Goal: Navigation & Orientation: Understand site structure

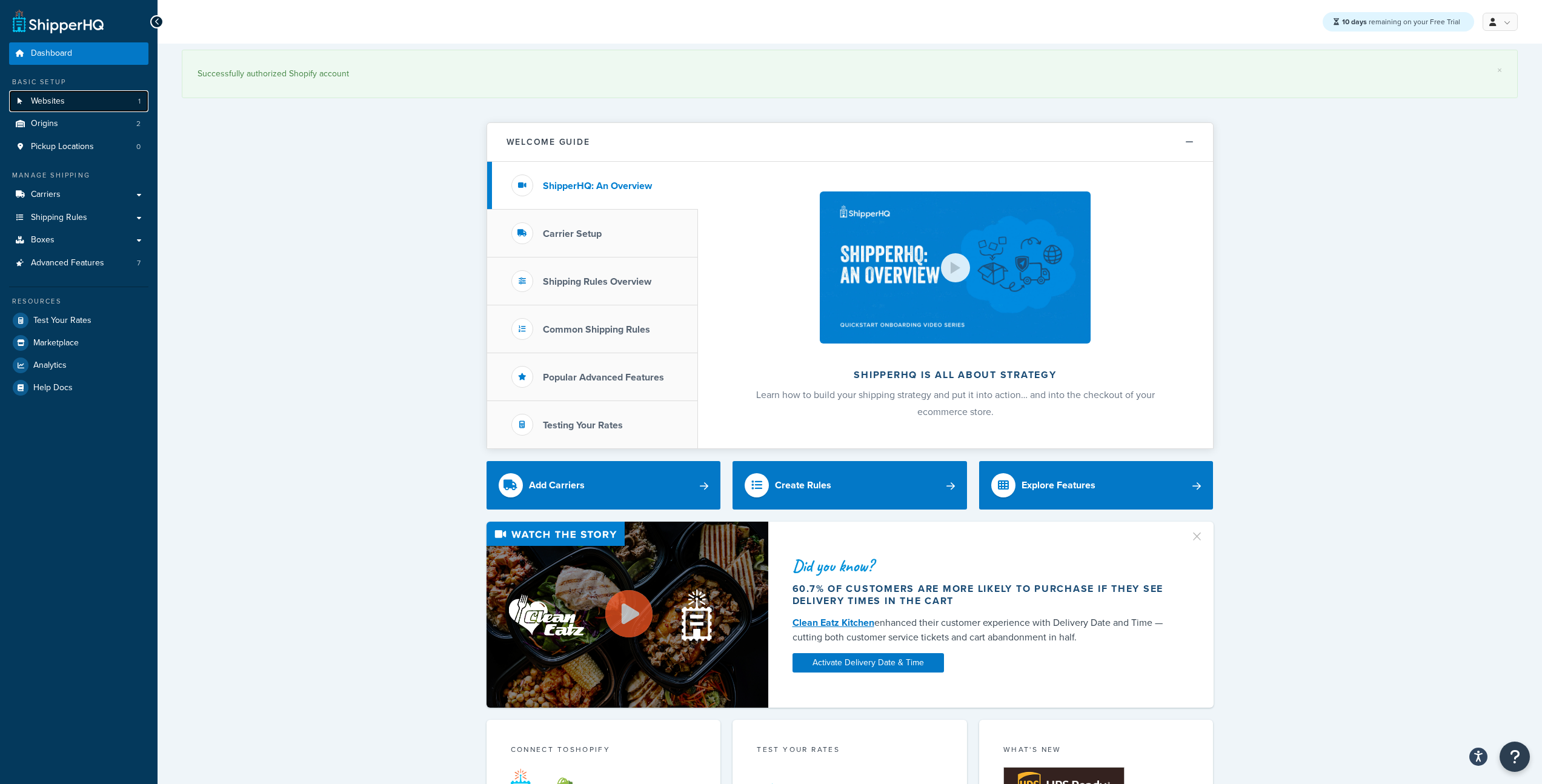
click at [35, 101] on span "Websites" at bounding box center [47, 102] width 34 height 11
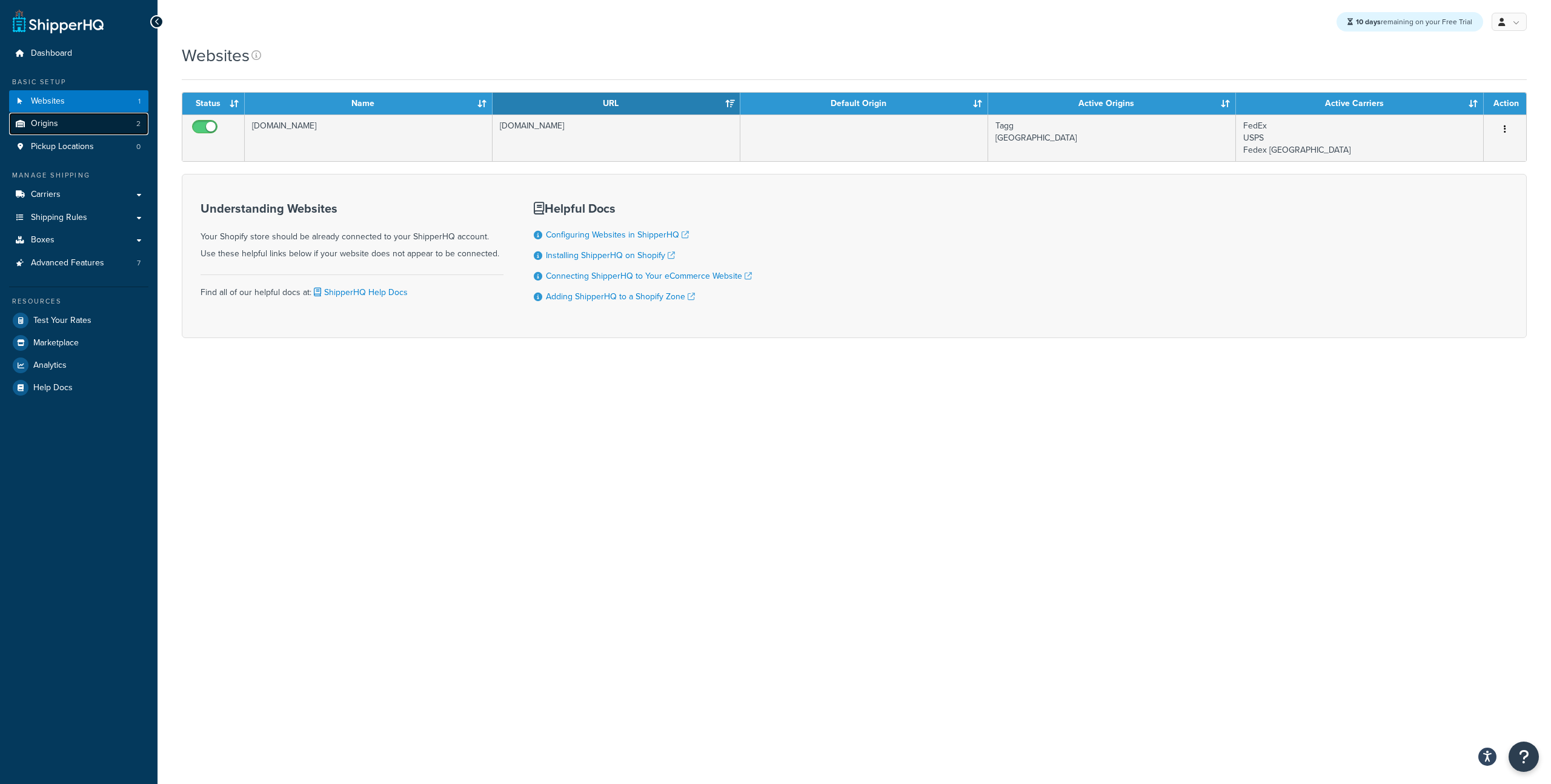
click at [50, 122] on span "Origins" at bounding box center [44, 124] width 27 height 11
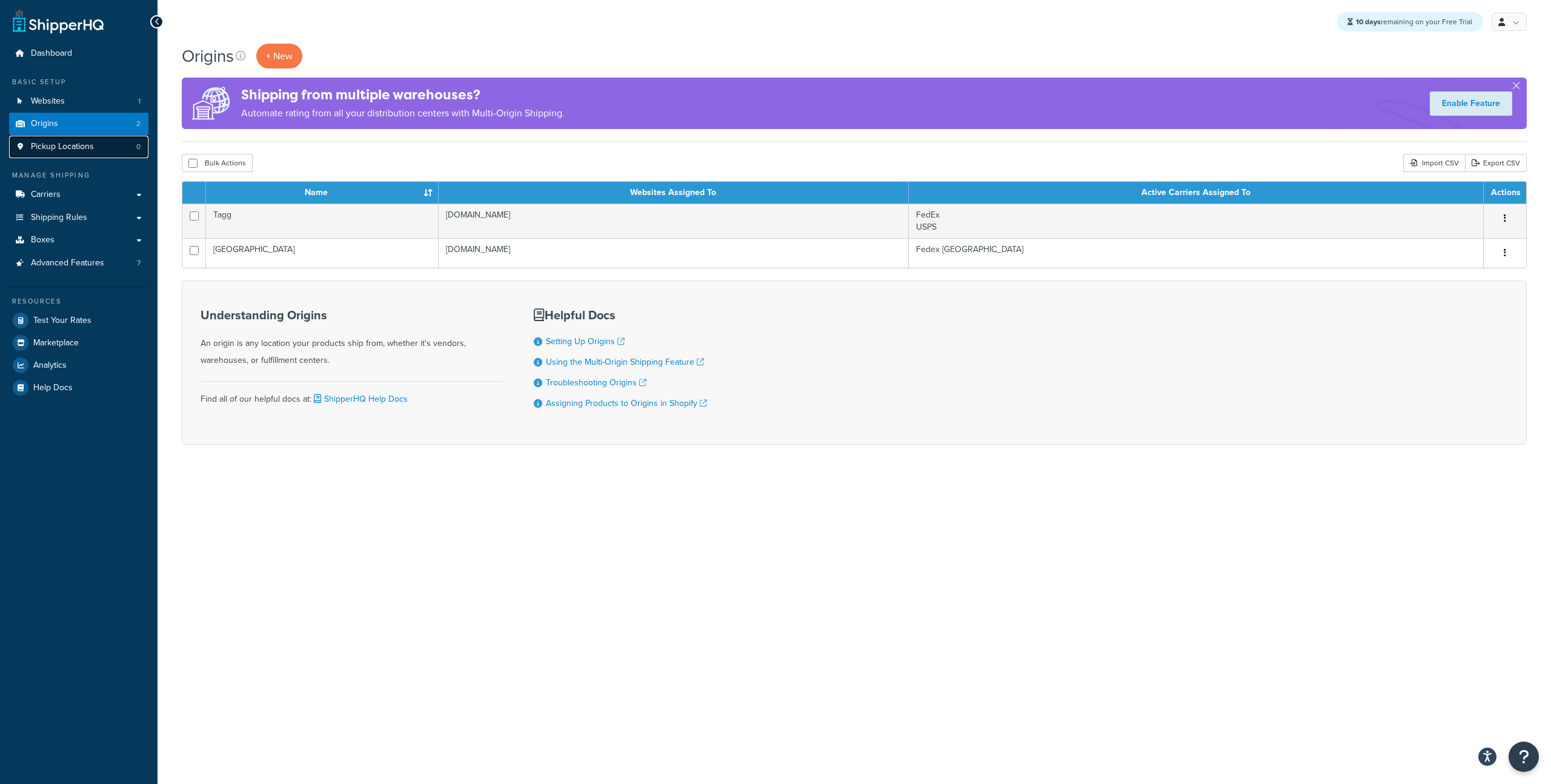
click at [71, 147] on span "Pickup Locations" at bounding box center [62, 147] width 63 height 11
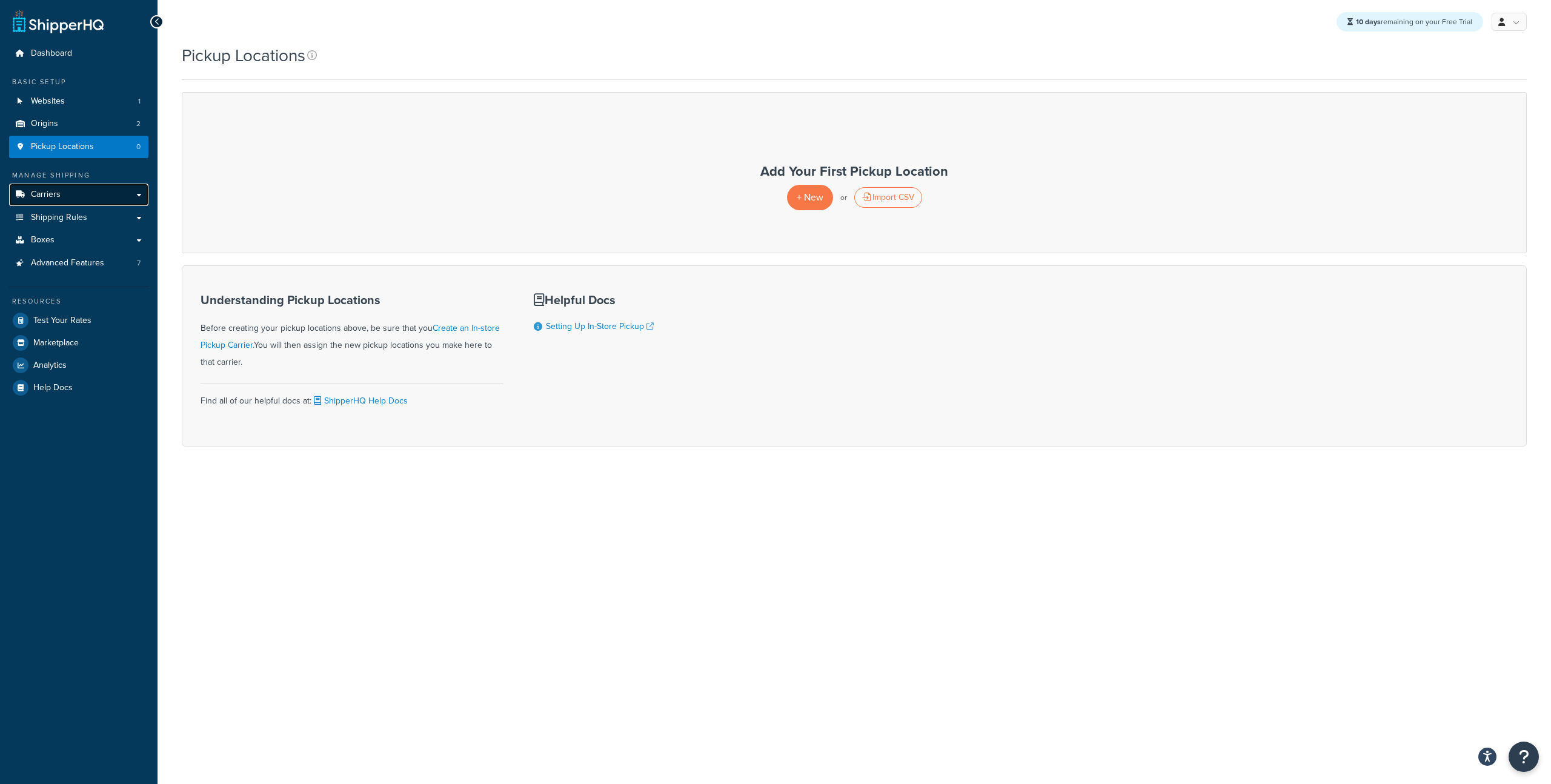
click at [70, 188] on link "Carriers" at bounding box center [78, 195] width 139 height 23
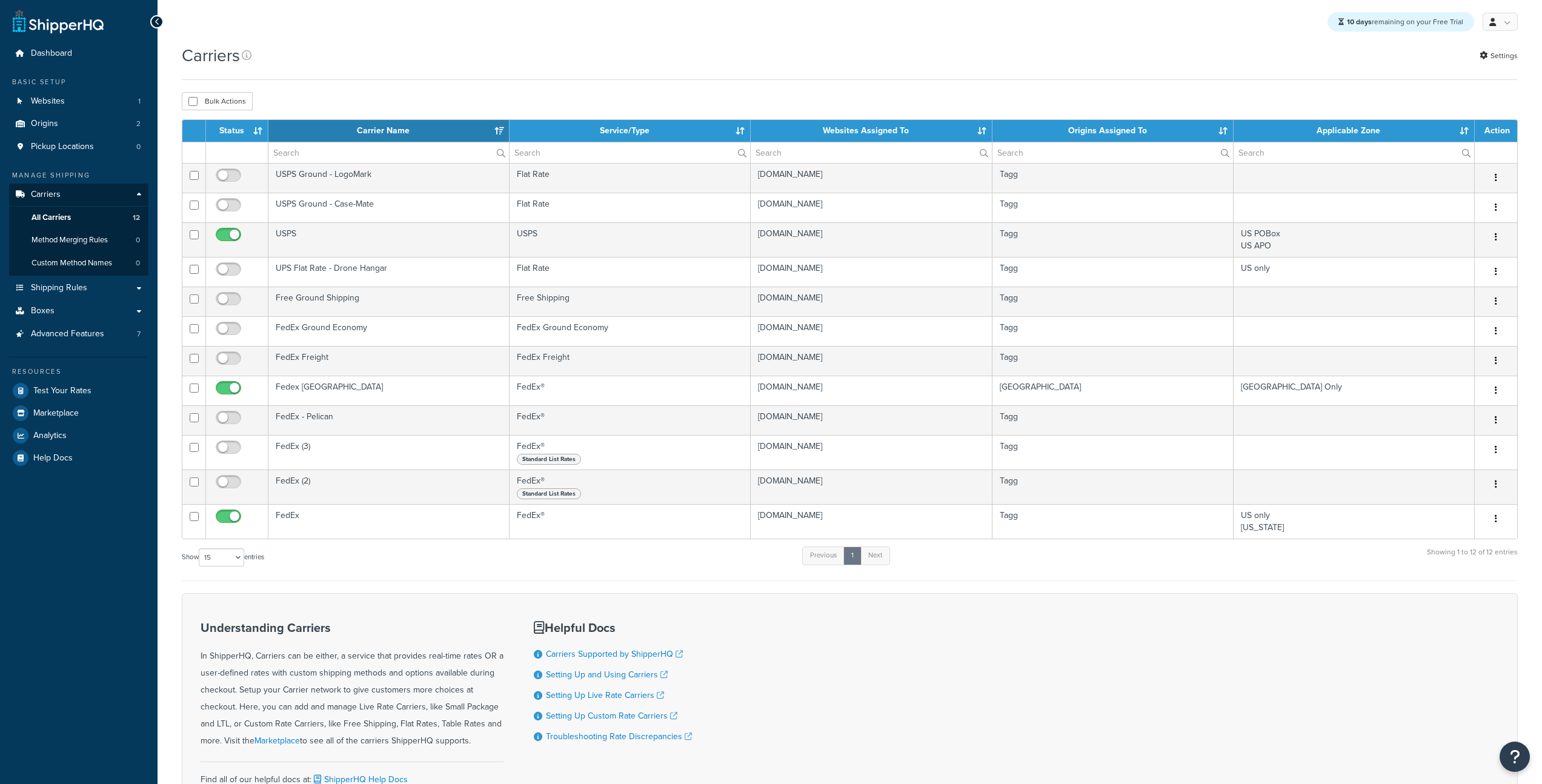
select select "15"
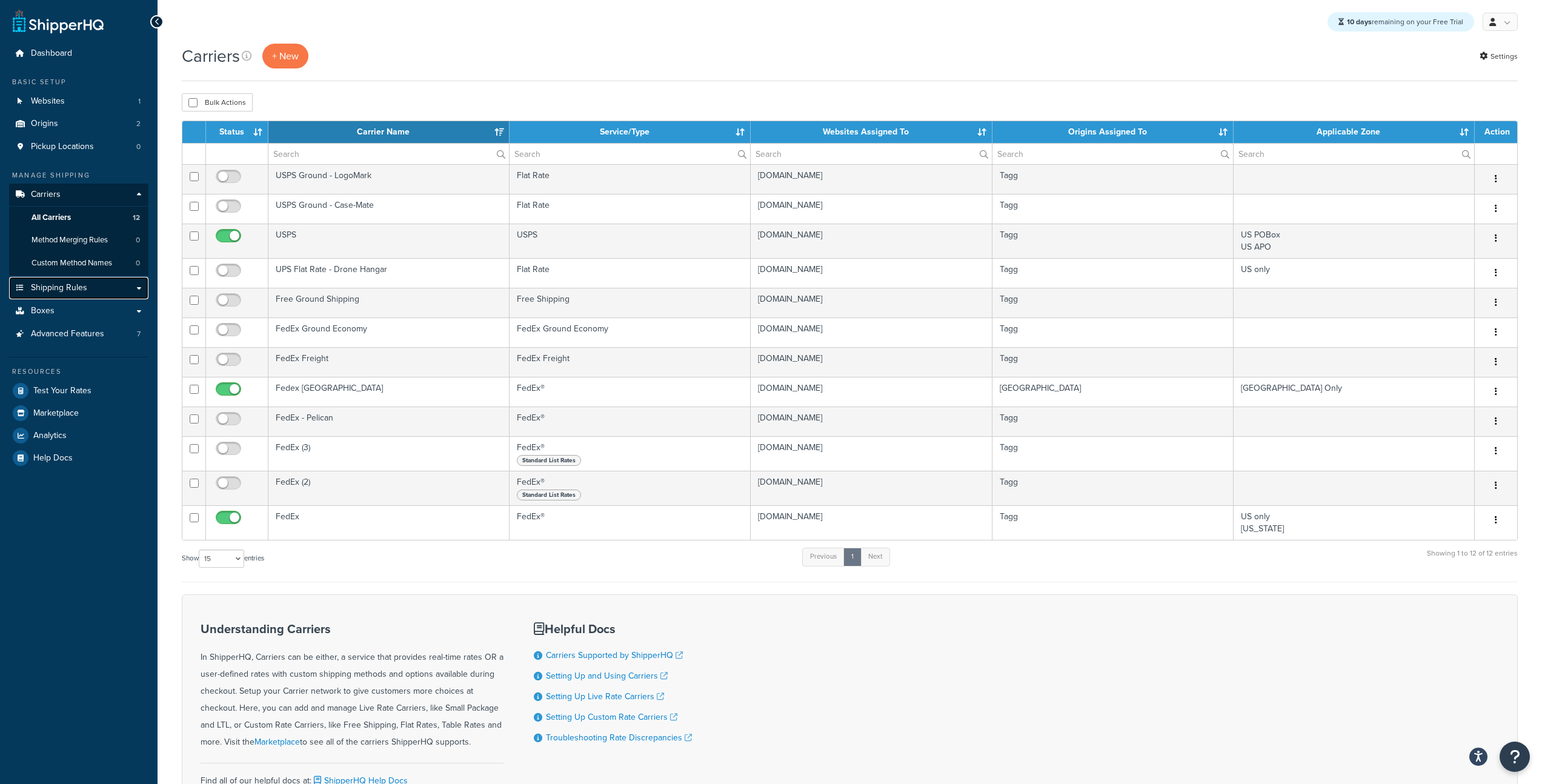
click at [71, 287] on span "Shipping Rules" at bounding box center [59, 288] width 56 height 11
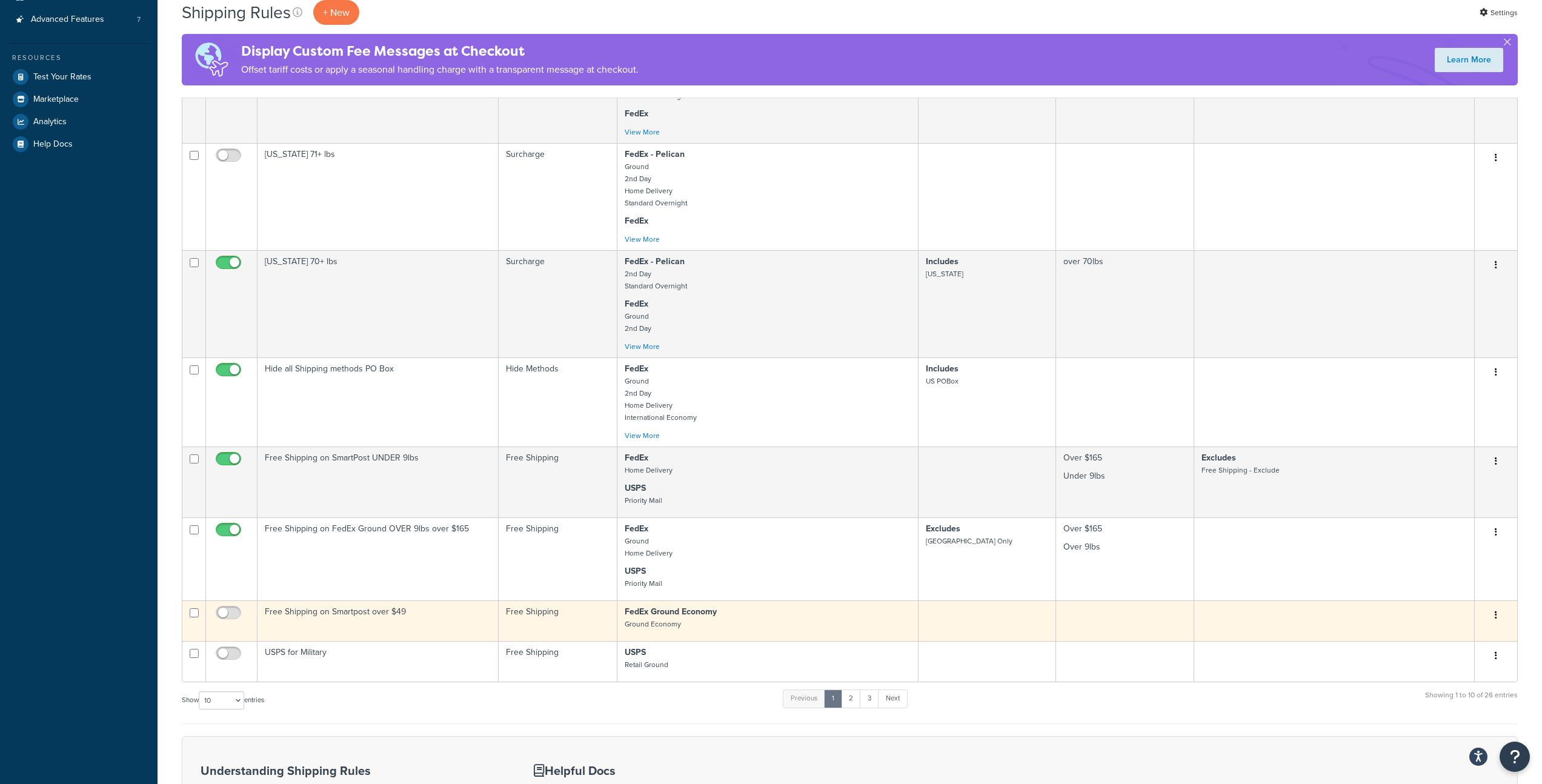
scroll to position [579, 0]
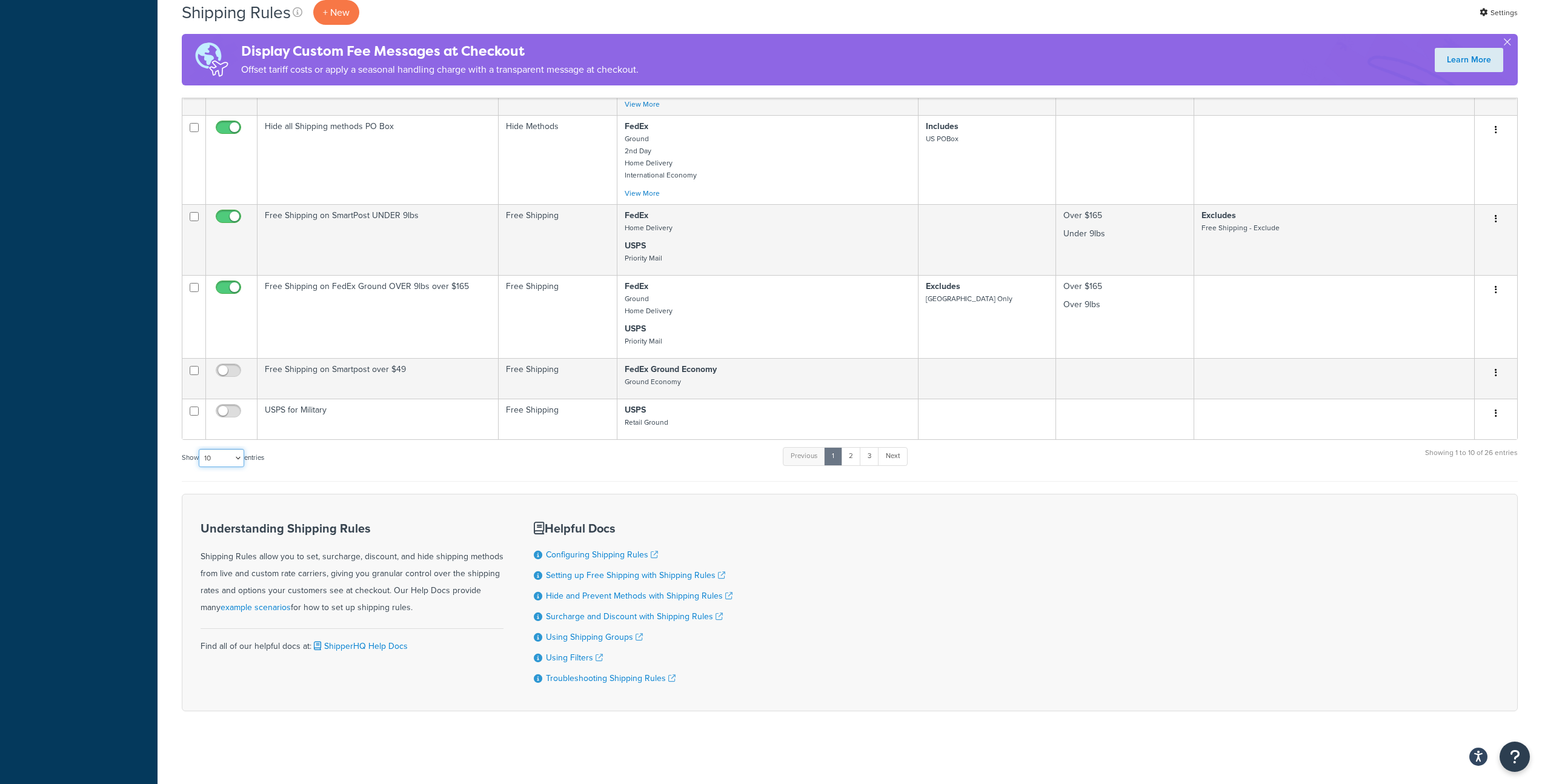
click at [240, 462] on select "10 15 25 50 100 1000" at bounding box center [221, 458] width 45 height 18
select select "50"
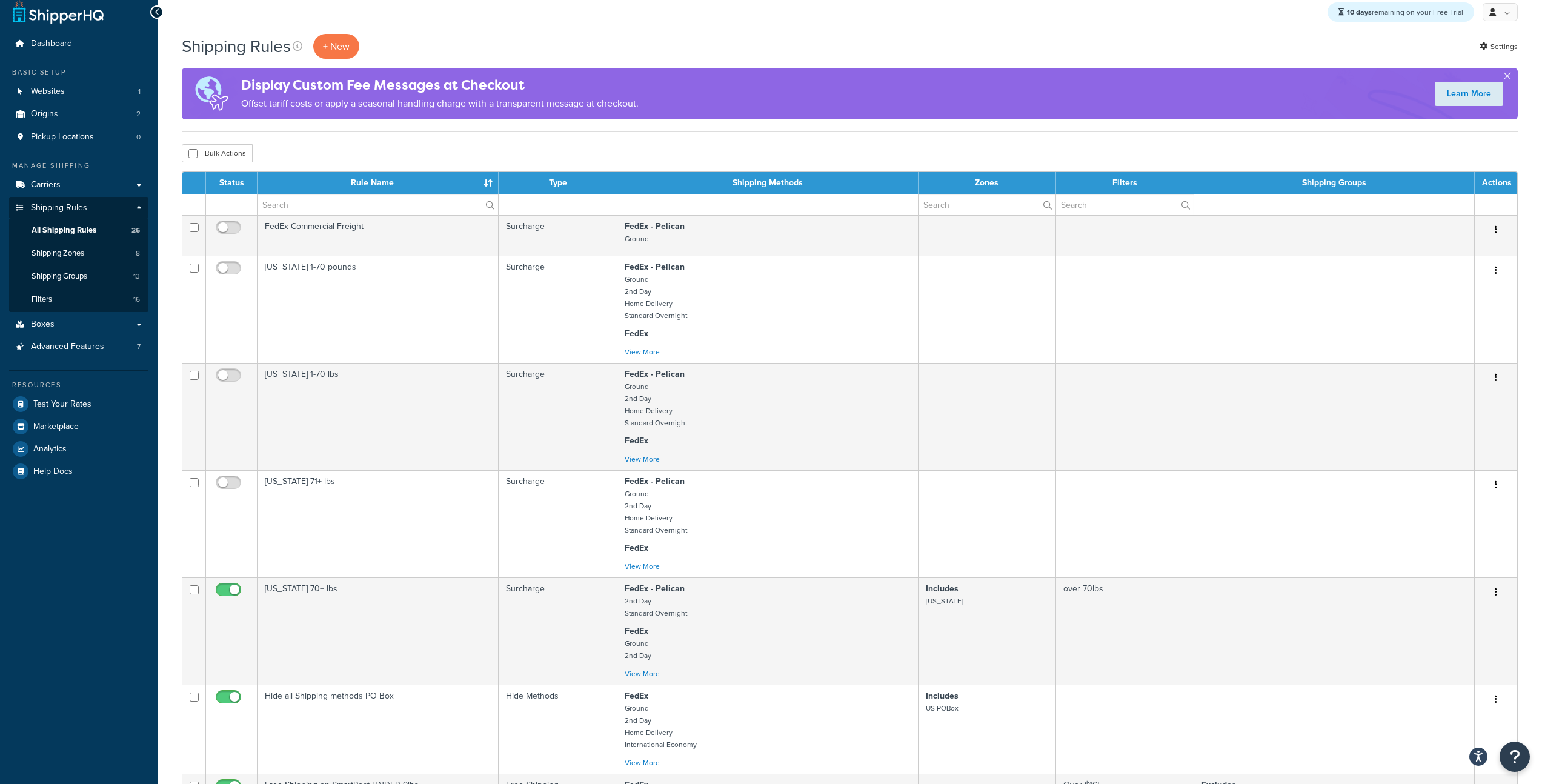
scroll to position [0, 0]
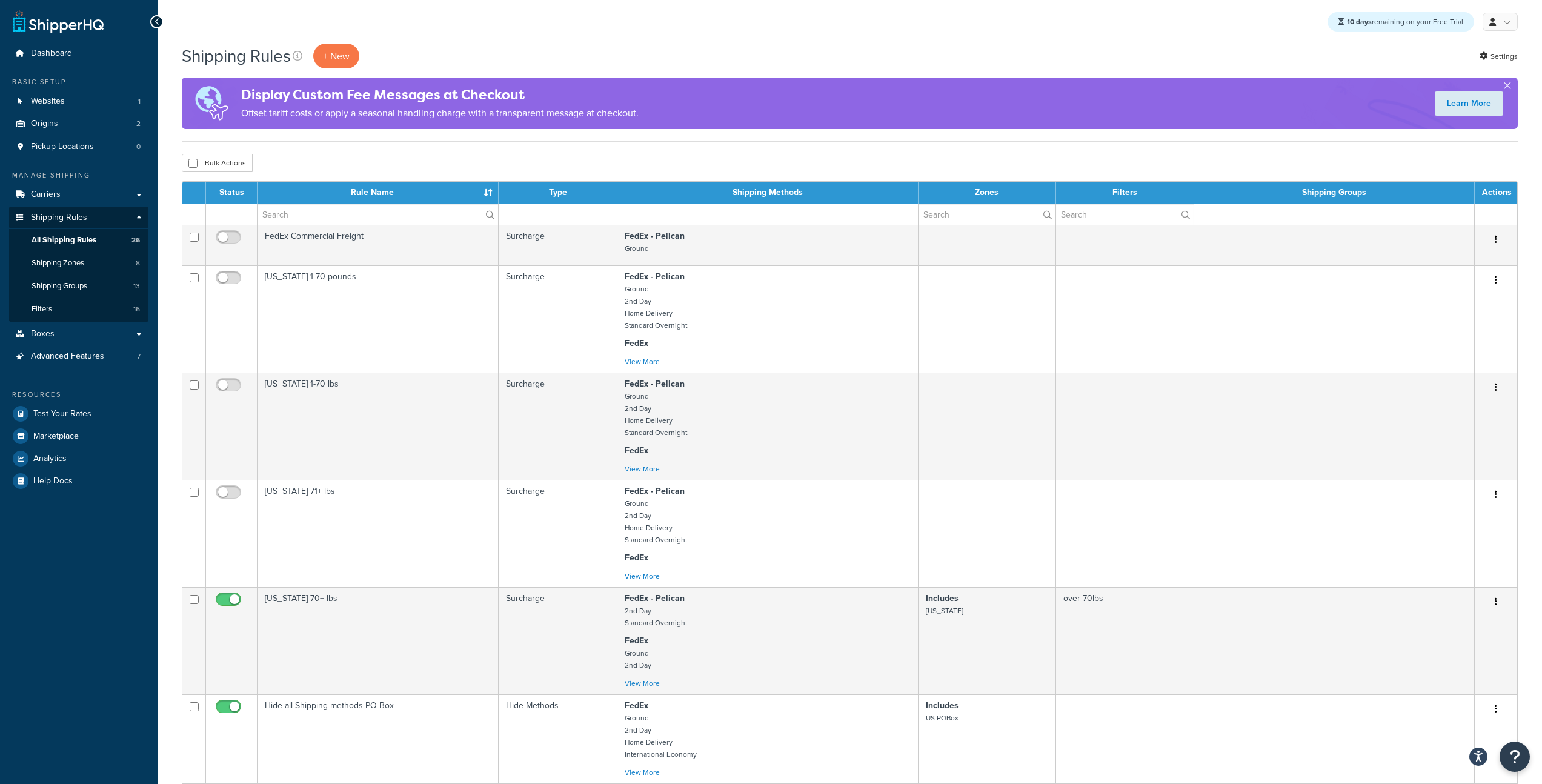
click at [238, 193] on th "Status" at bounding box center [232, 193] width 51 height 22
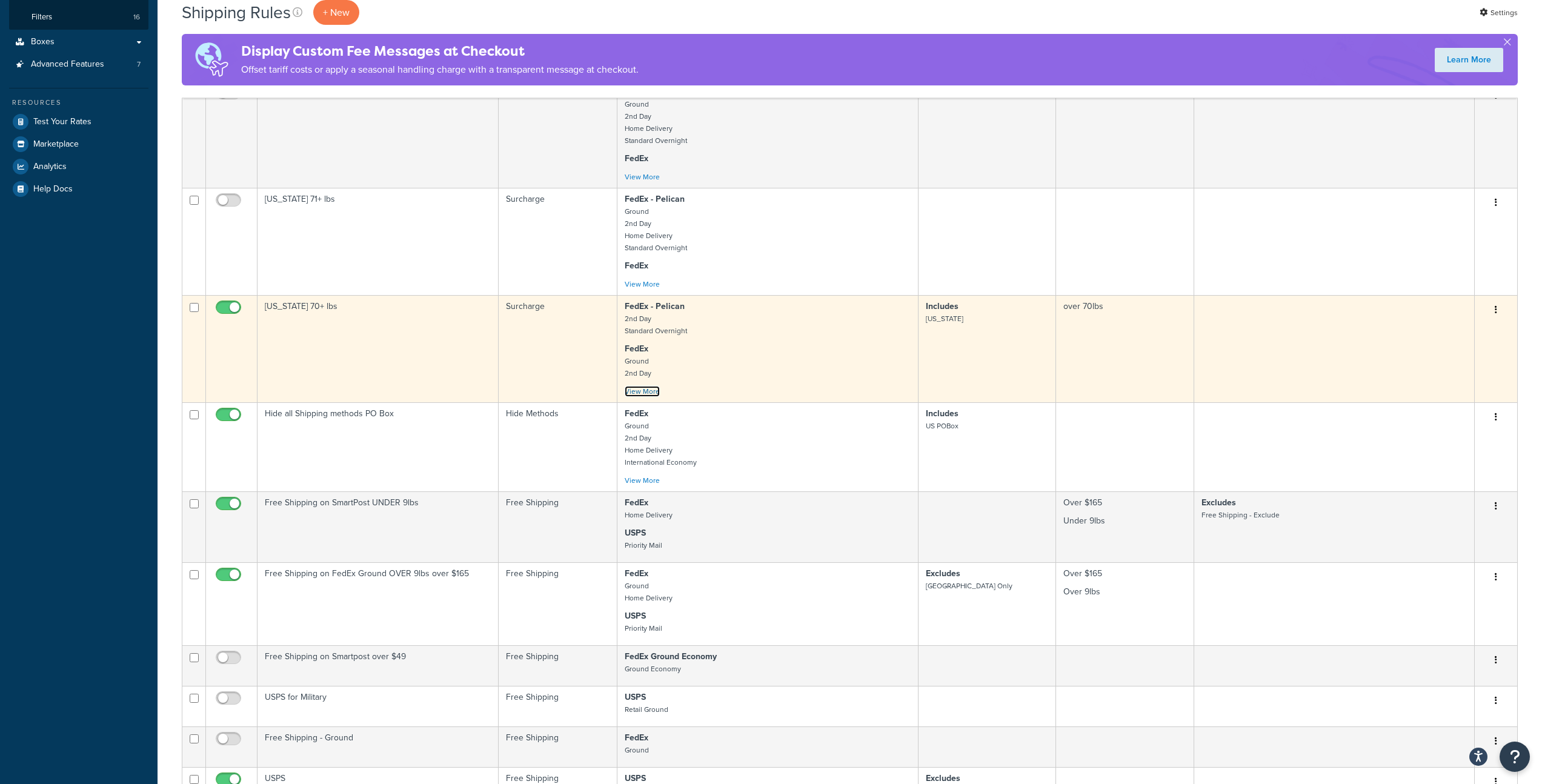
click at [635, 392] on link "View More" at bounding box center [642, 391] width 35 height 11
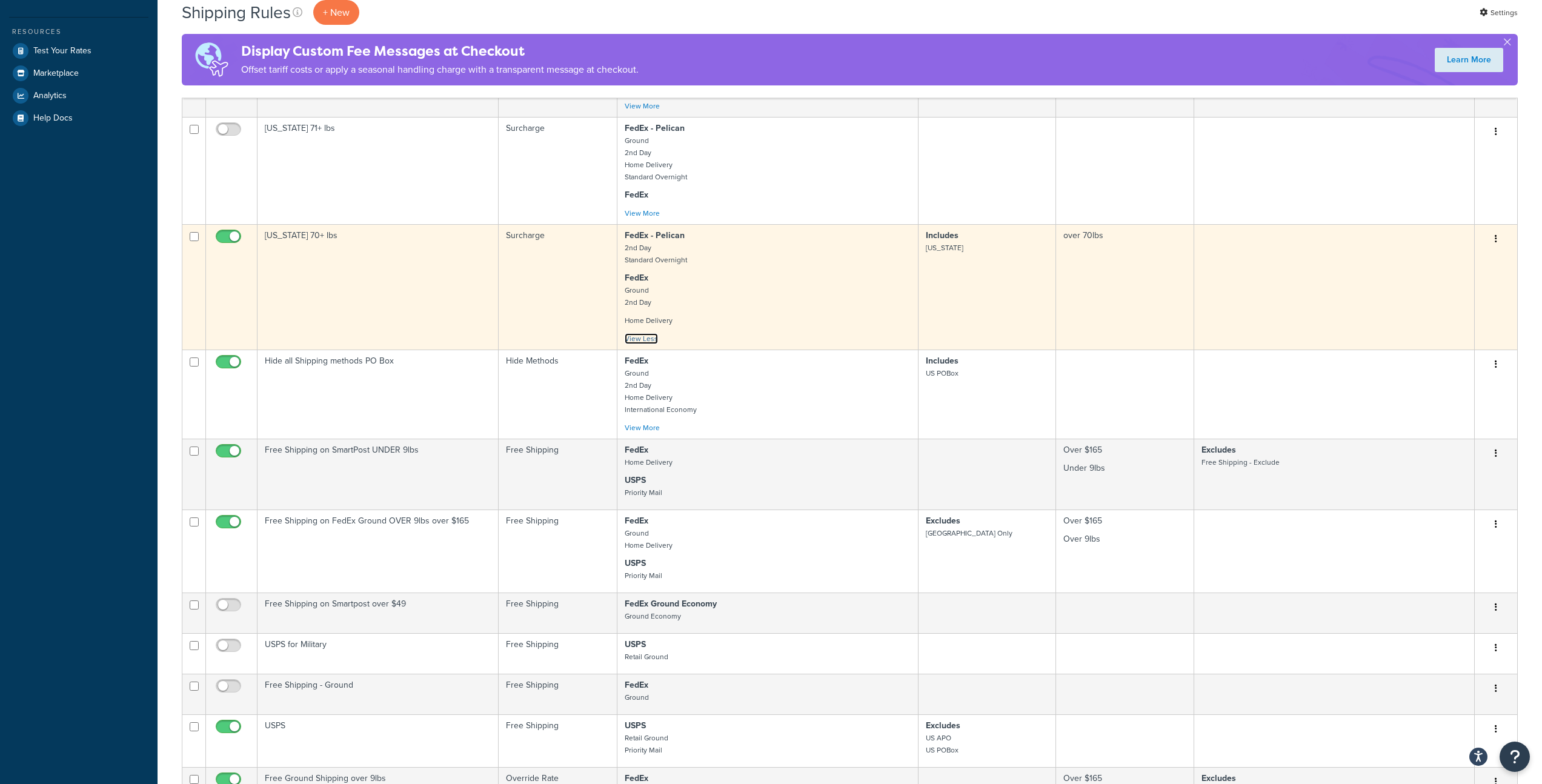
scroll to position [398, 0]
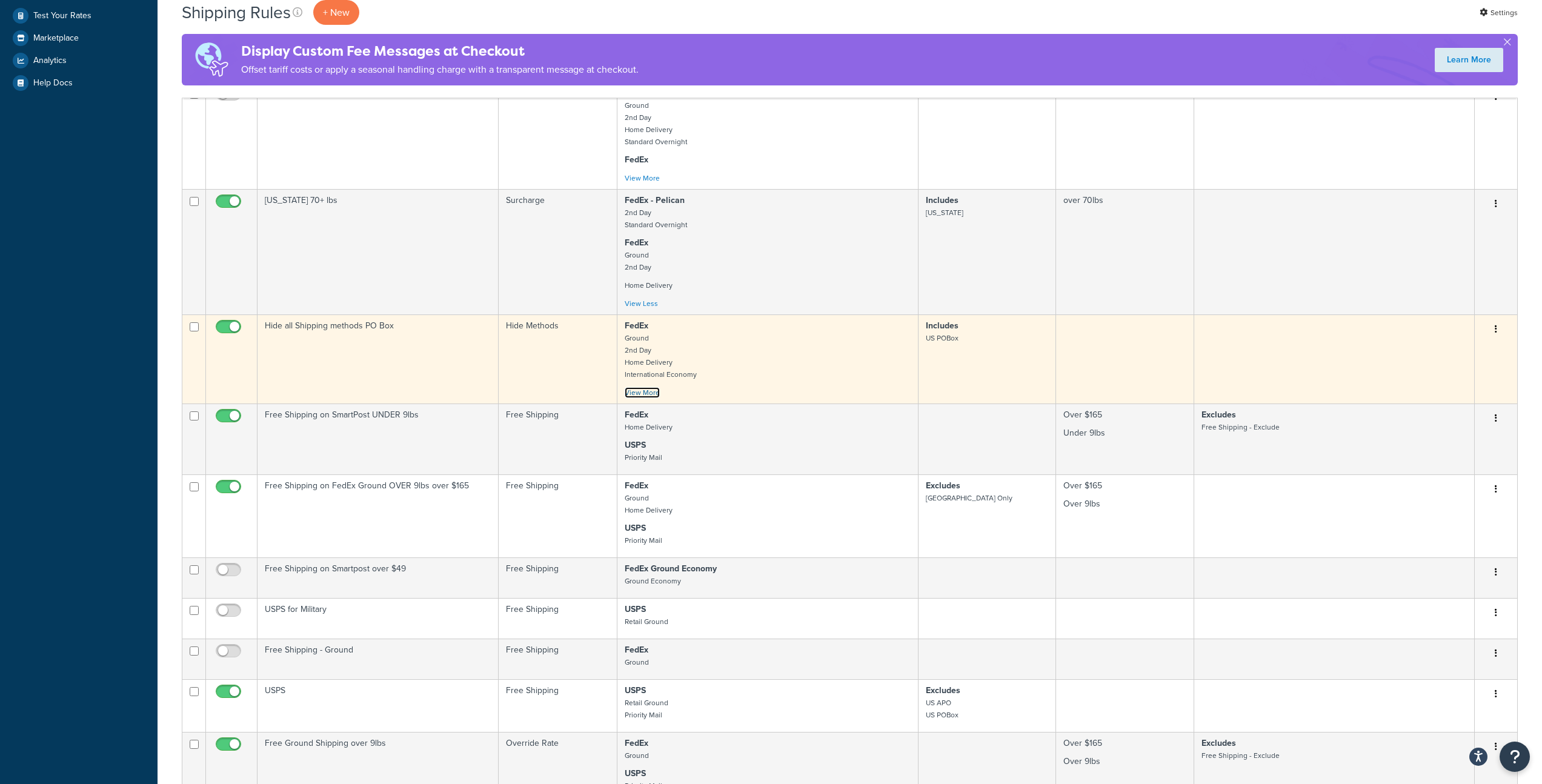
click at [642, 394] on link "View More" at bounding box center [642, 392] width 35 height 11
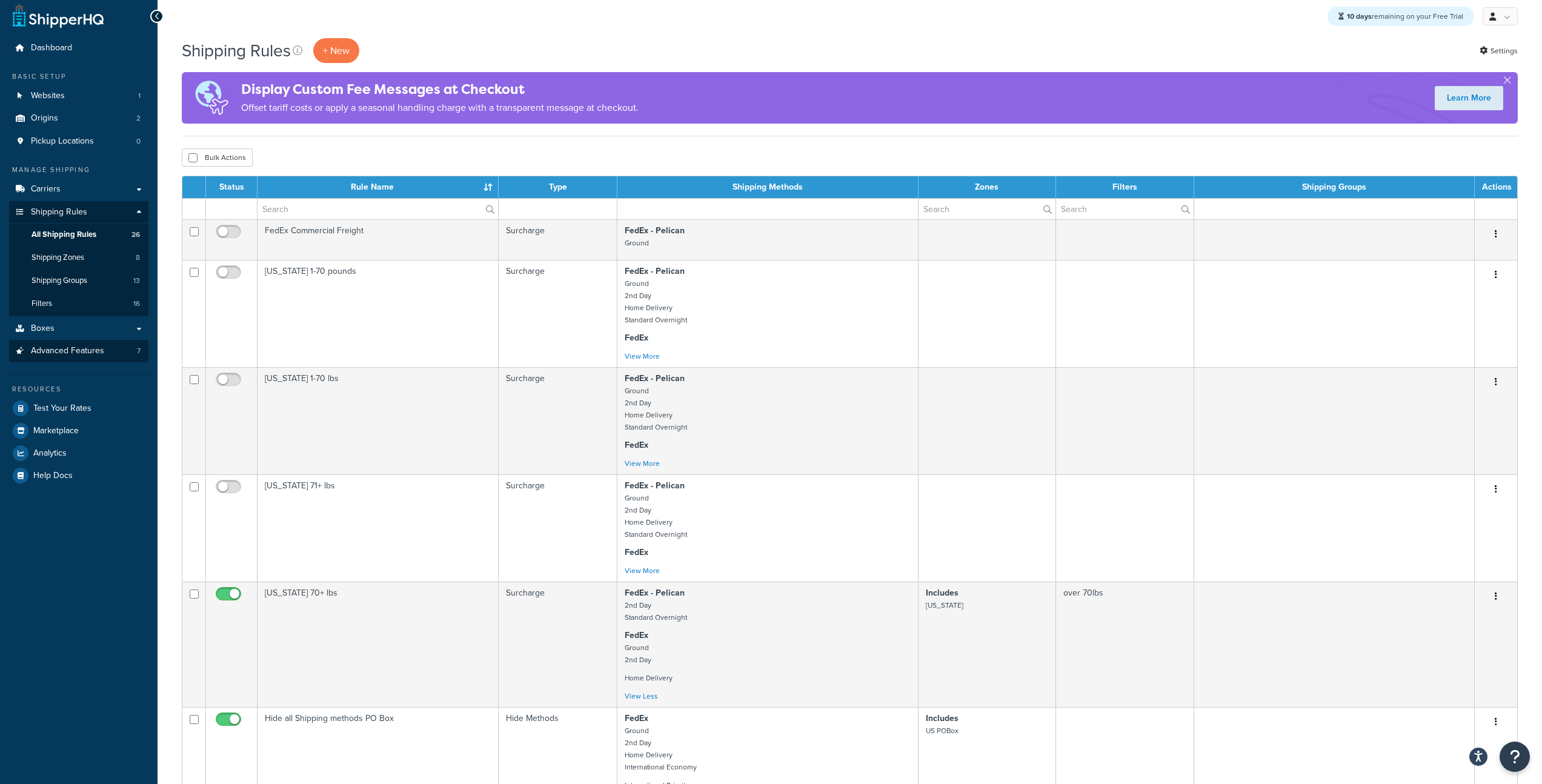
scroll to position [0, 0]
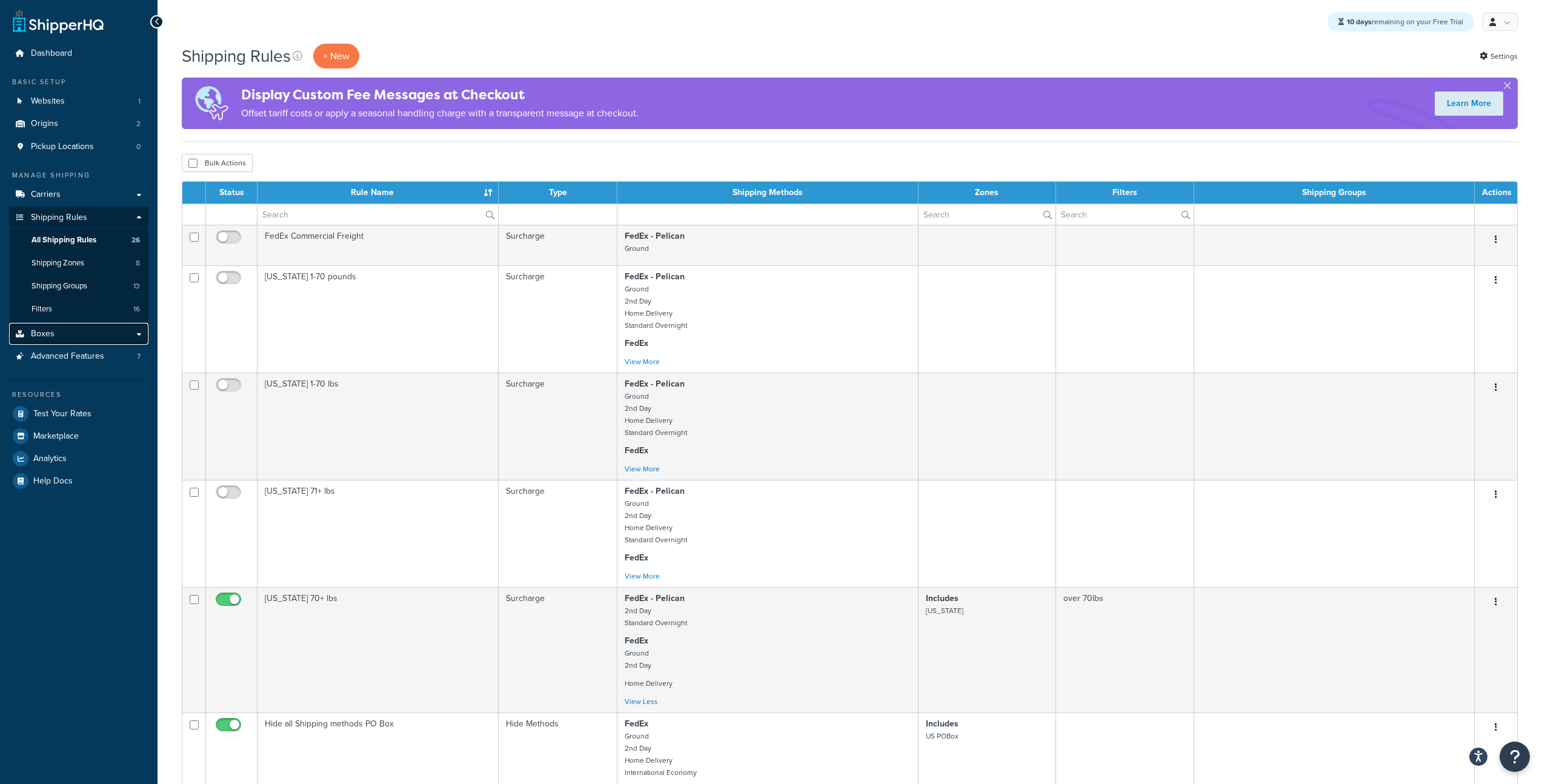
click at [47, 334] on span "Boxes" at bounding box center [42, 334] width 23 height 11
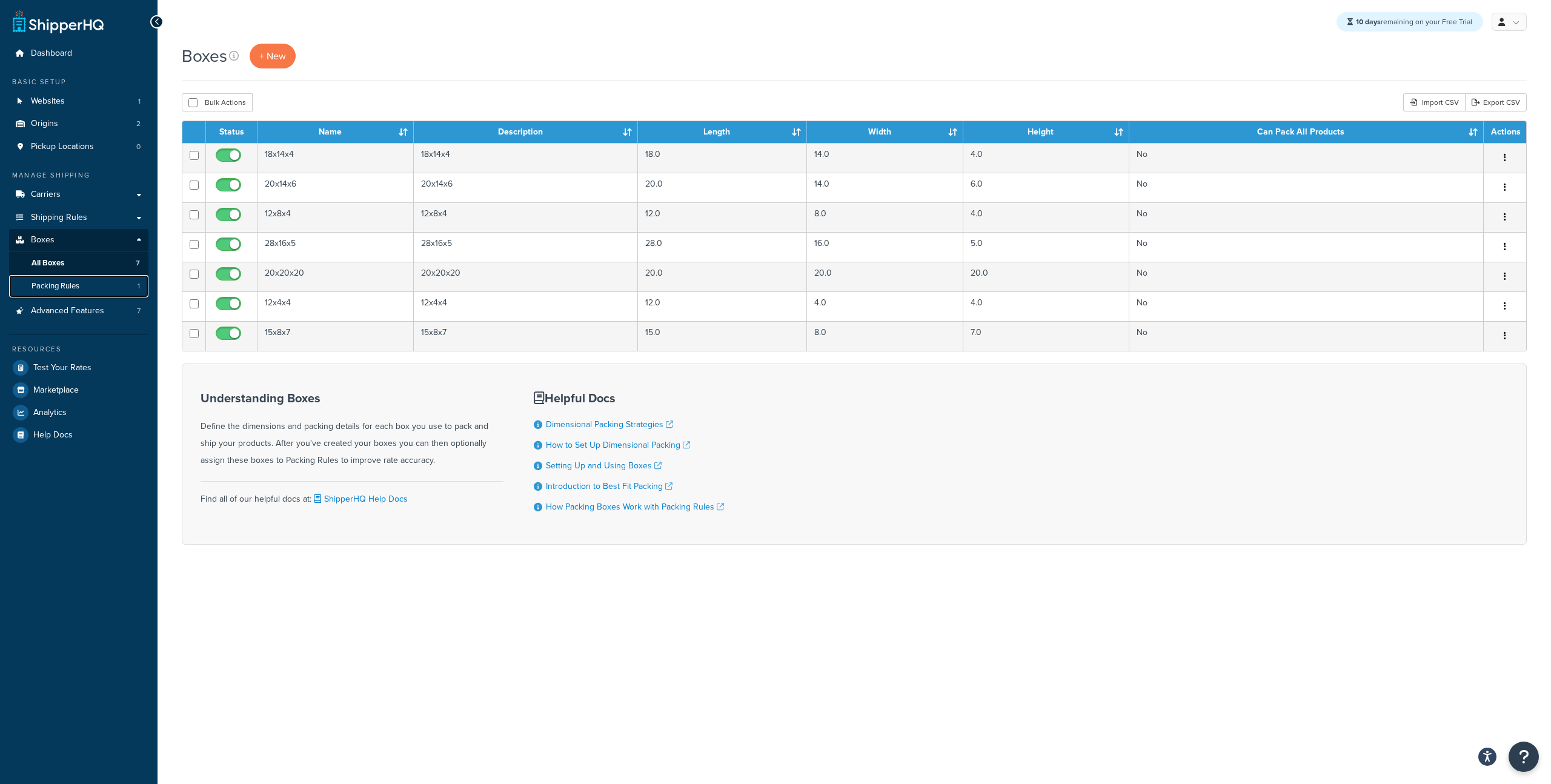
click at [61, 290] on span "Packing Rules" at bounding box center [56, 287] width 48 height 11
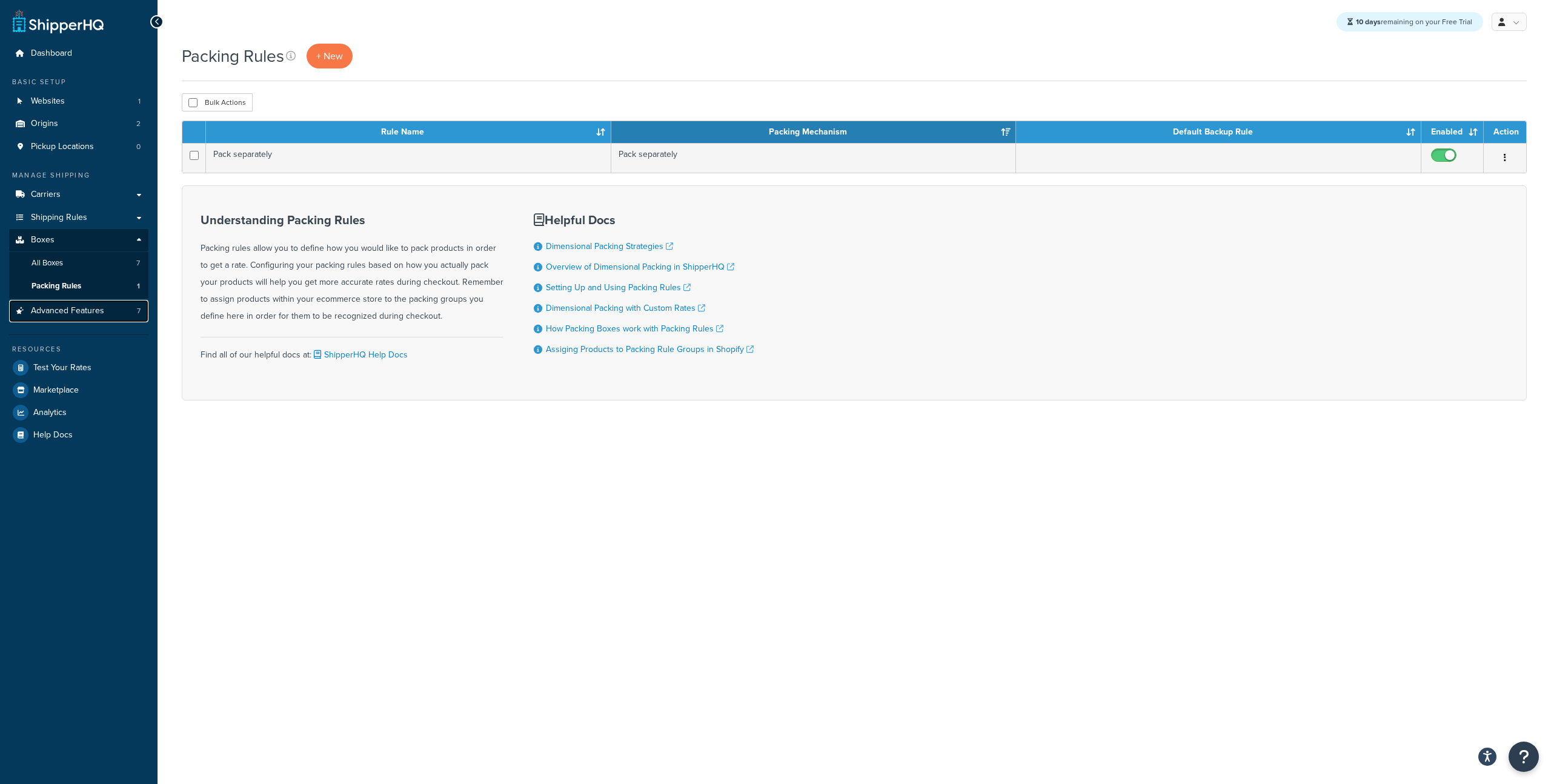
click at [64, 306] on span "Advanced Features" at bounding box center [67, 311] width 73 height 11
